Goal: Transaction & Acquisition: Obtain resource

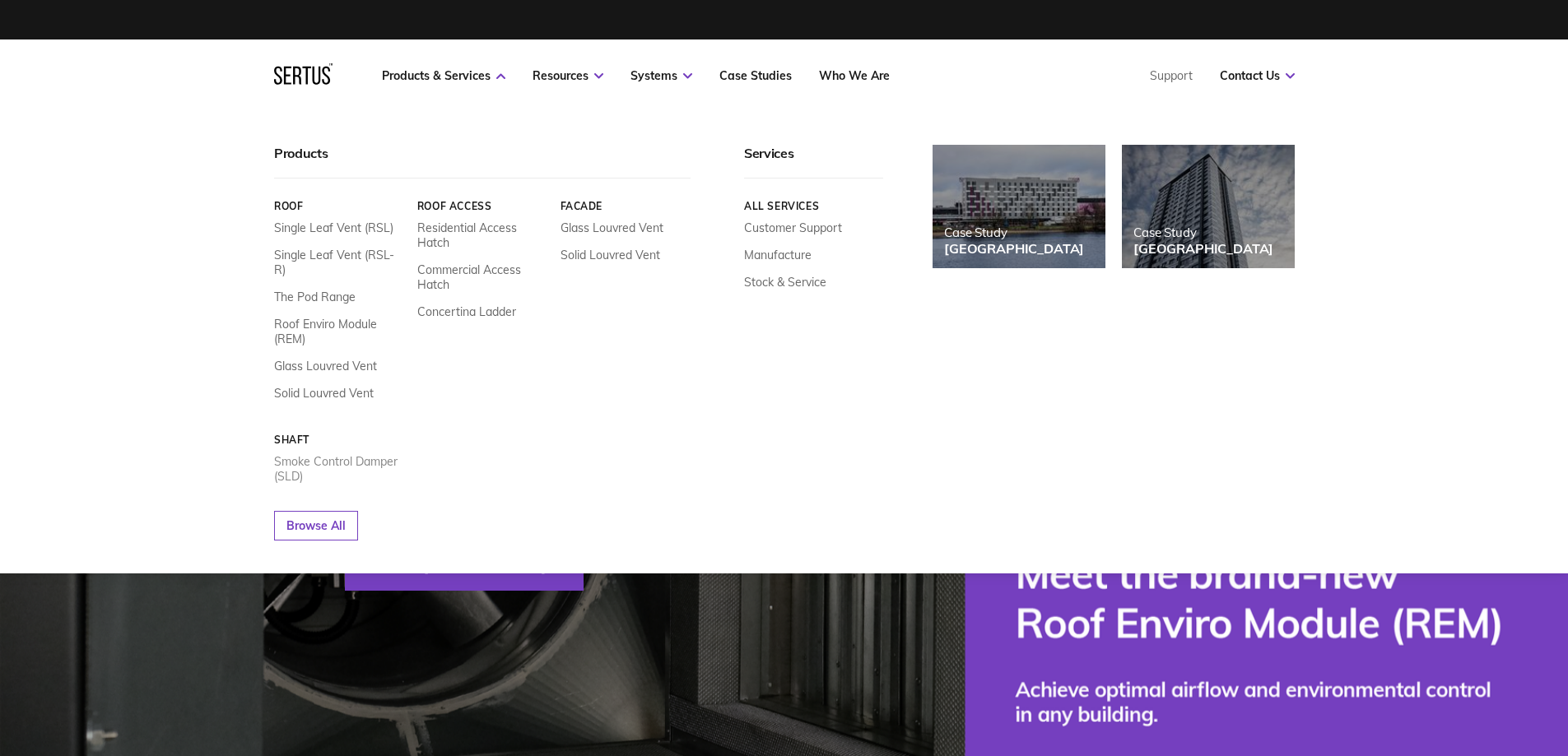
click at [293, 458] on link "Smoke Control Damper (SLD)" at bounding box center [339, 468] width 131 height 29
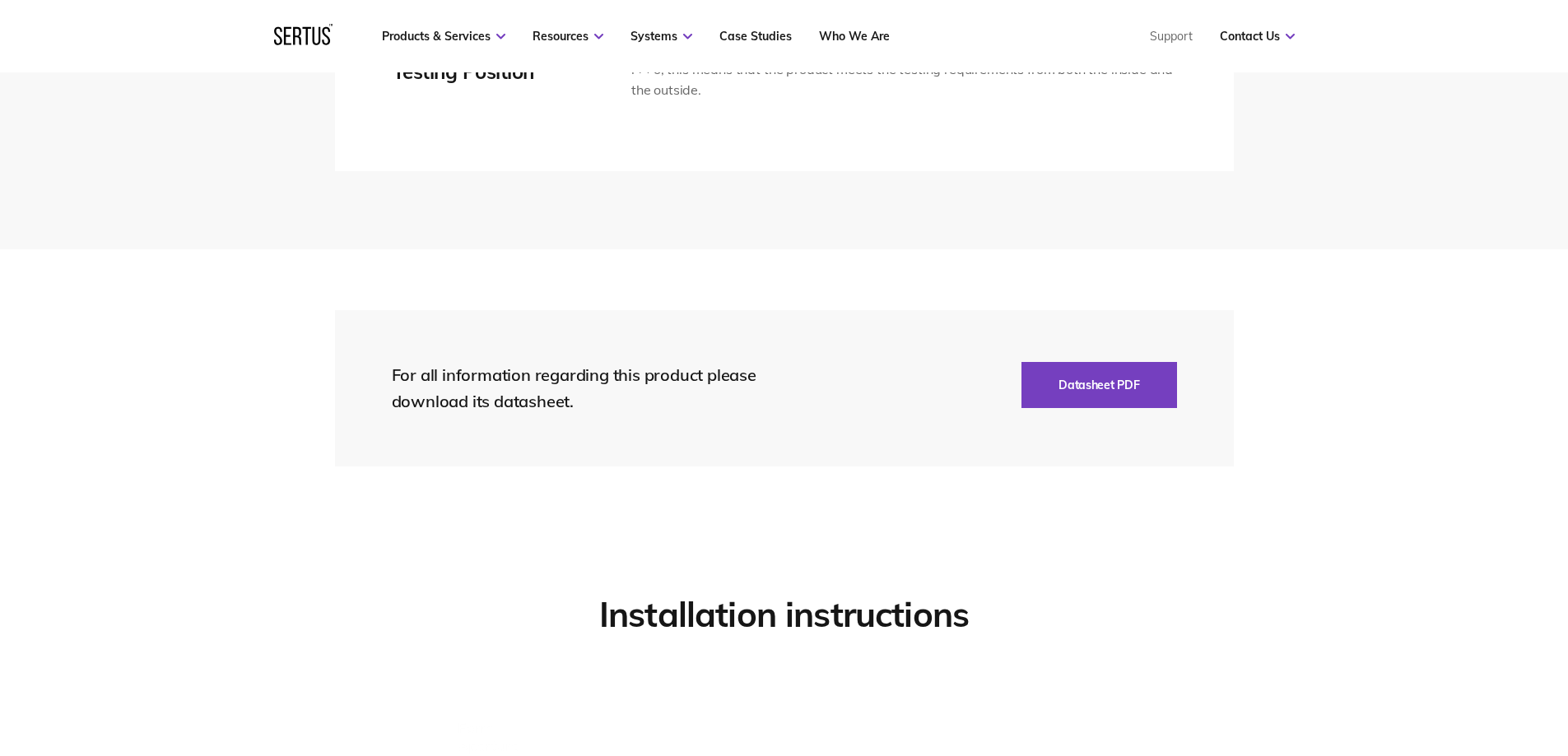
scroll to position [3784, 0]
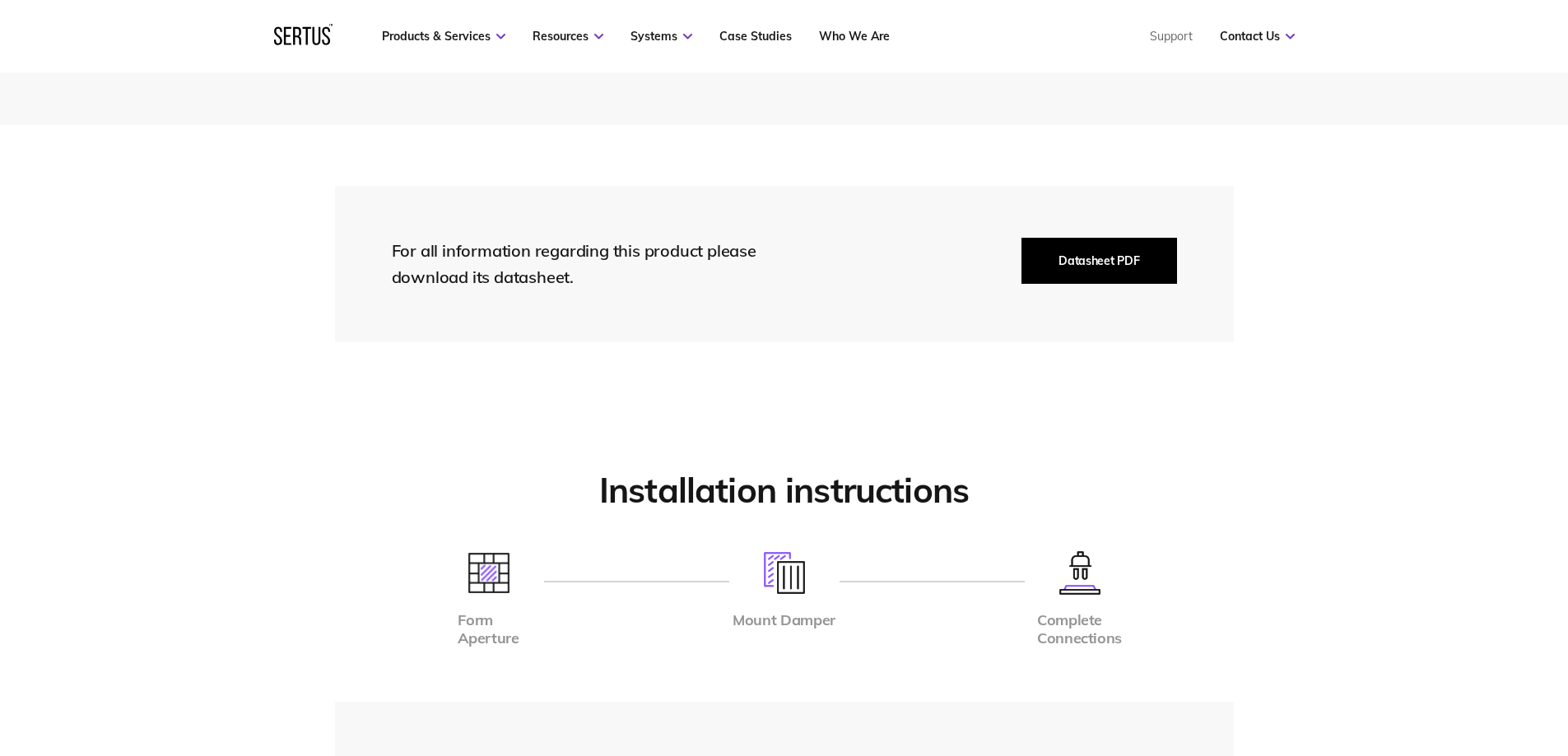
click at [1097, 262] on button "Datasheet PDF" at bounding box center [1099, 260] width 155 height 46
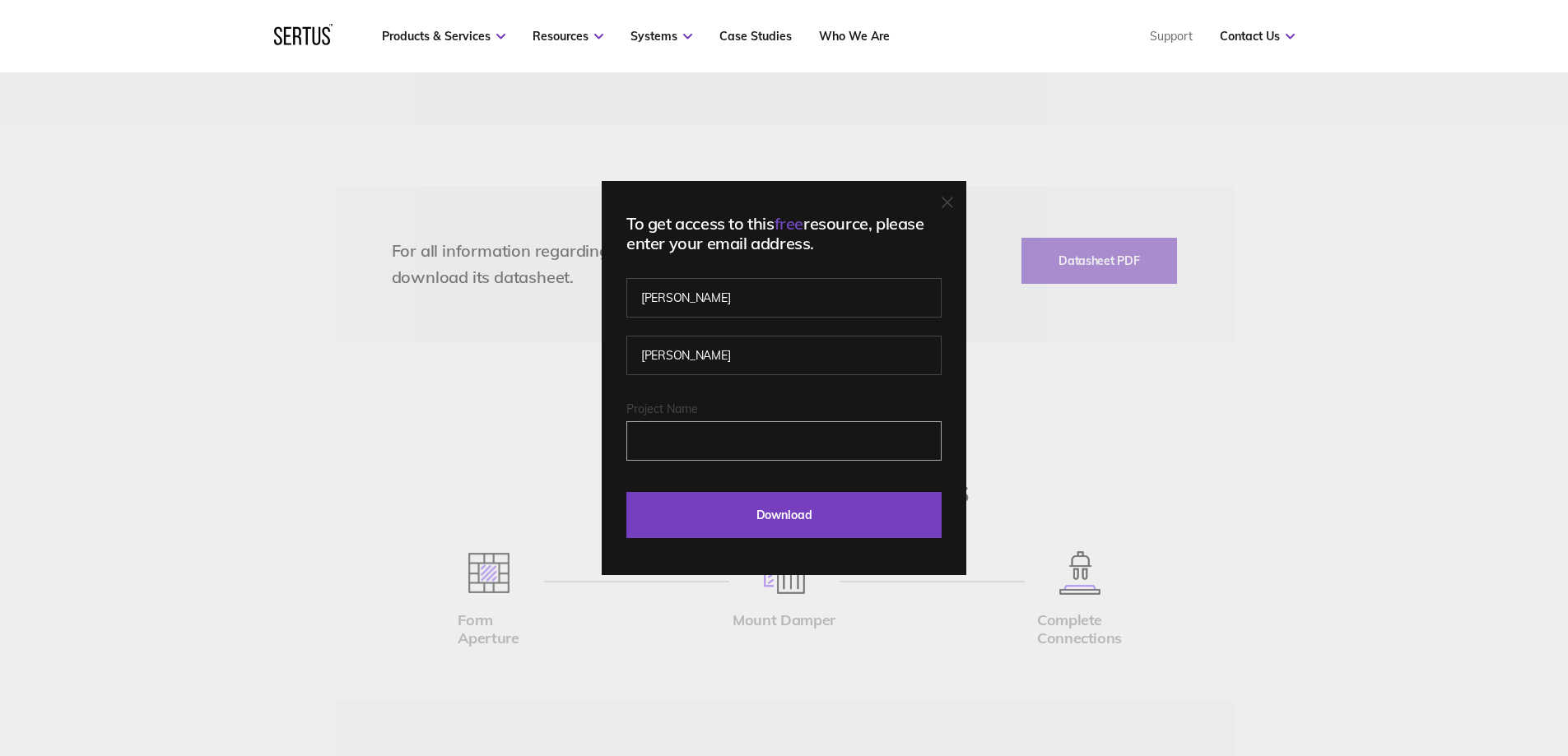
click at [703, 447] on input "Project Name" at bounding box center [784, 441] width 315 height 39
click at [697, 442] on input "Project Name" at bounding box center [784, 441] width 315 height 39
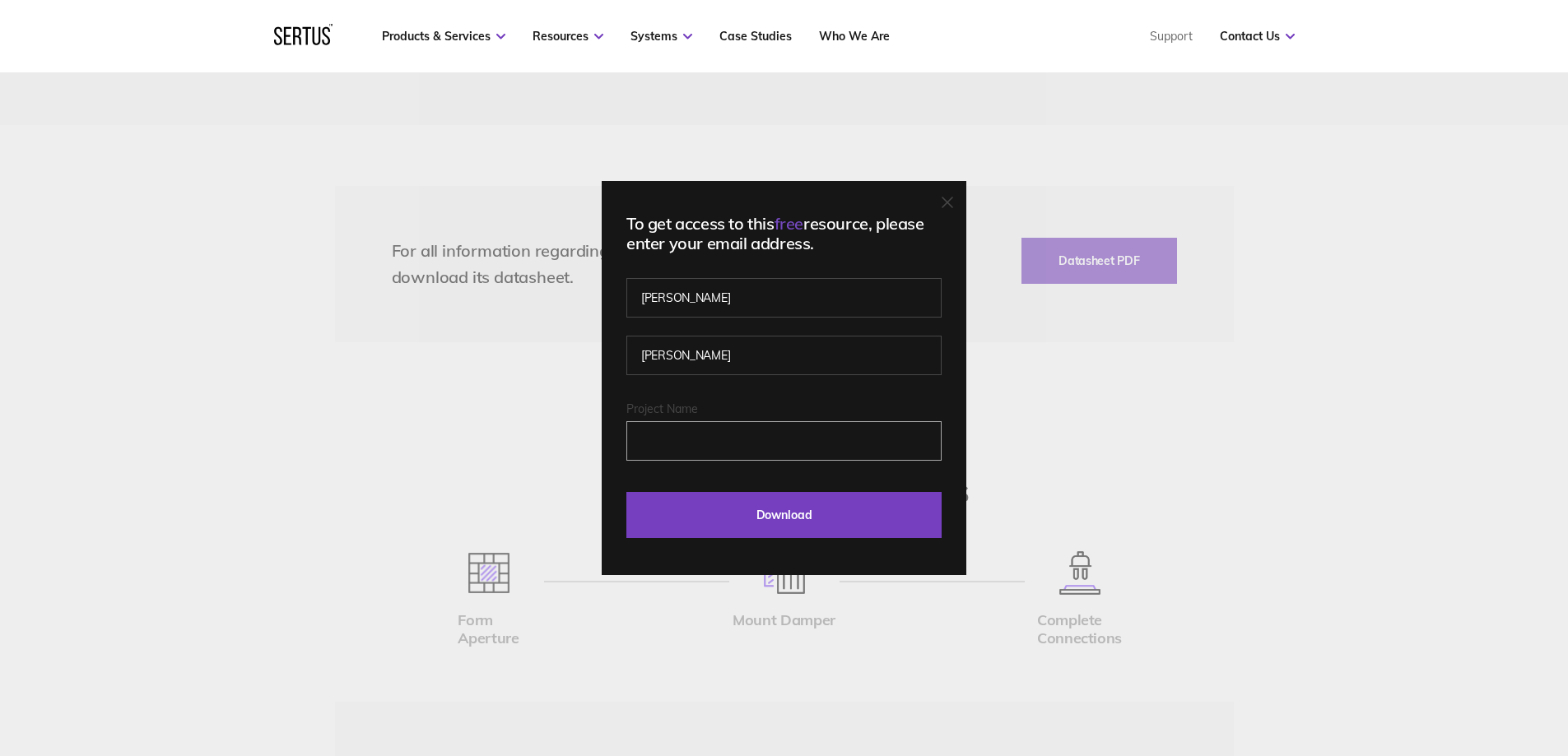
click at [697, 442] on input "Project Name" at bounding box center [784, 441] width 315 height 39
click at [788, 518] on input "Download" at bounding box center [784, 515] width 315 height 46
